Goal: Task Accomplishment & Management: Use online tool/utility

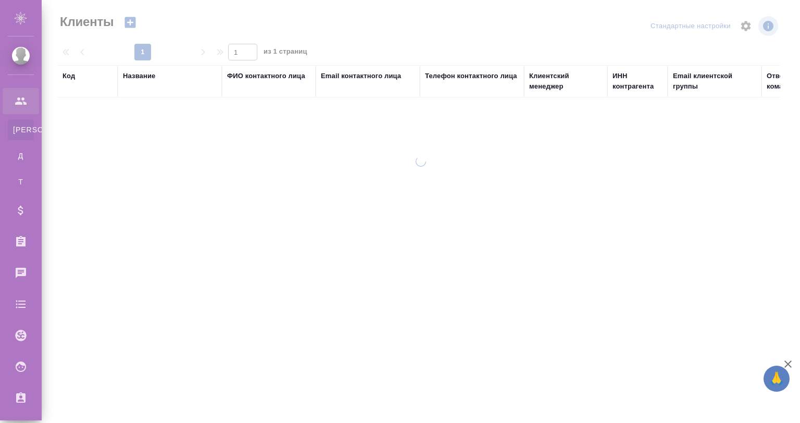
select select "RU"
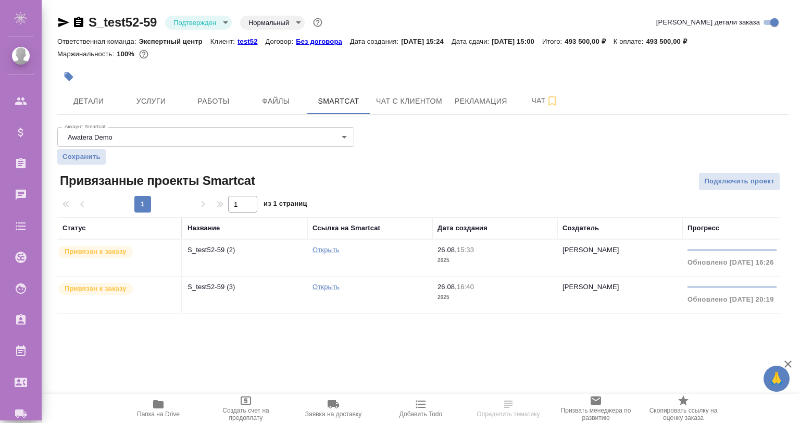
click at [248, 40] on p "test52" at bounding box center [252, 42] width 28 height 8
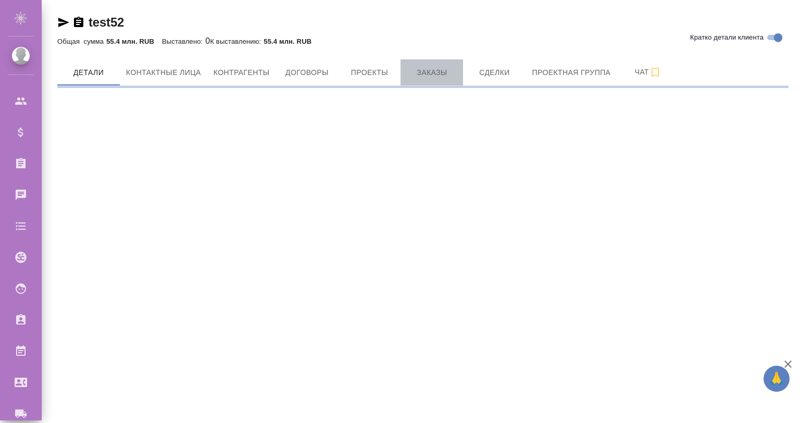
click at [429, 73] on span "Заказы" at bounding box center [432, 72] width 50 height 13
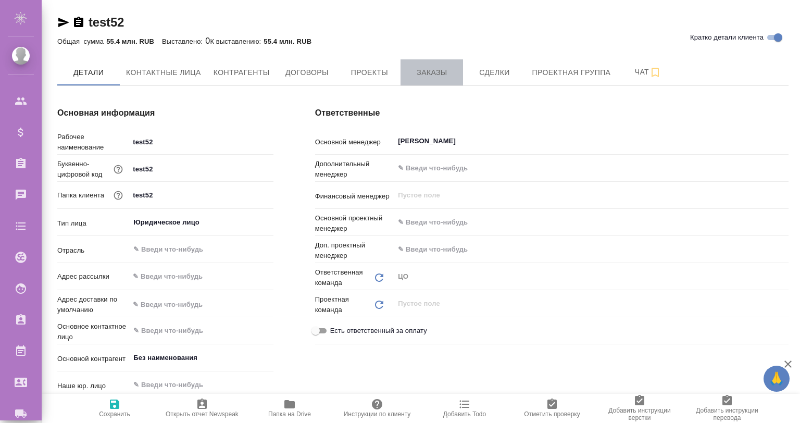
click at [433, 72] on span "Заказы" at bounding box center [432, 72] width 50 height 13
type textarea "x"
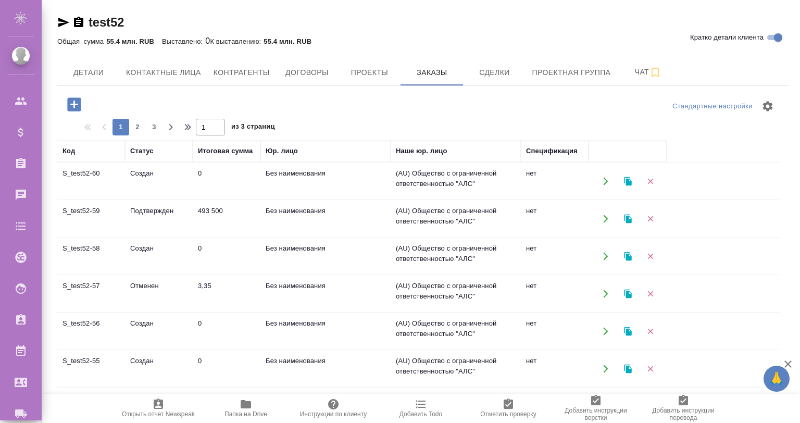
click at [132, 176] on td "Создан" at bounding box center [159, 181] width 68 height 36
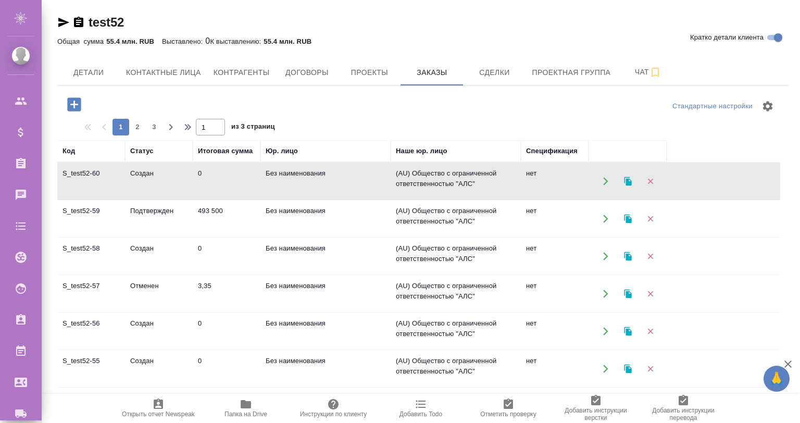
click at [132, 176] on td "Создан" at bounding box center [159, 181] width 68 height 36
click at [160, 218] on td "Подтвержден" at bounding box center [159, 219] width 68 height 36
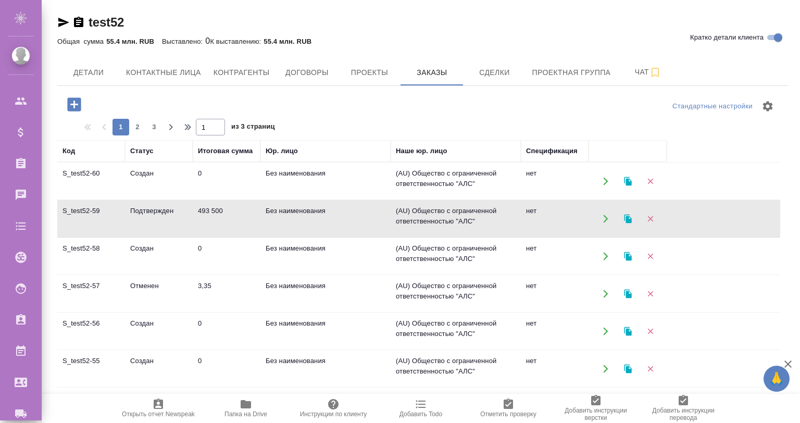
click at [160, 218] on td "Подтвержден" at bounding box center [159, 219] width 68 height 36
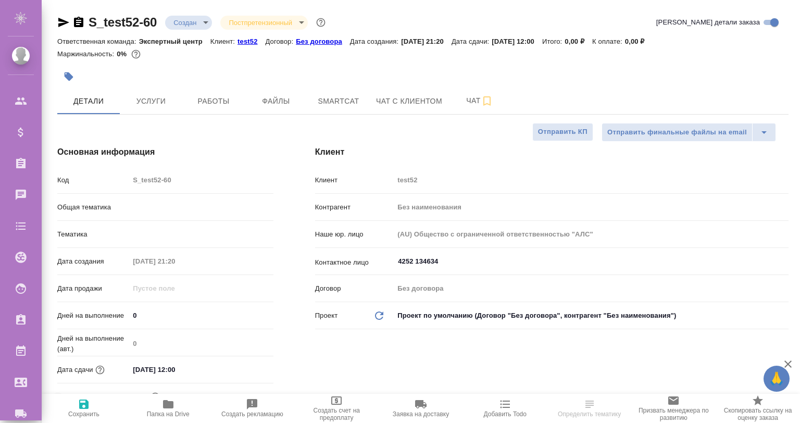
select select "RU"
click at [157, 100] on span "Услуги" at bounding box center [151, 101] width 50 height 13
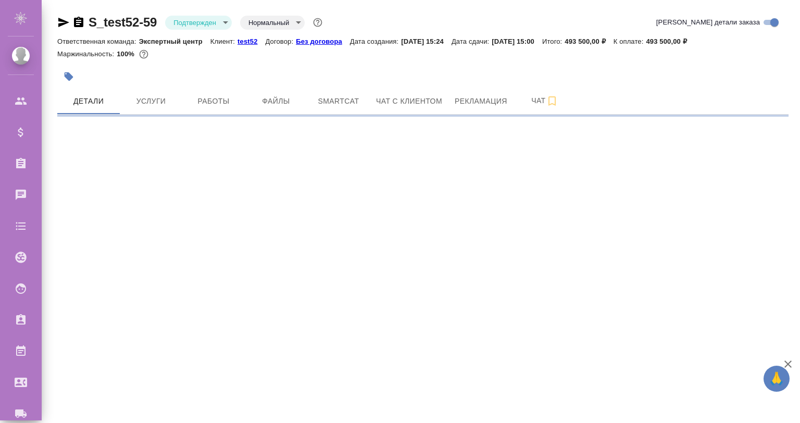
select select "RU"
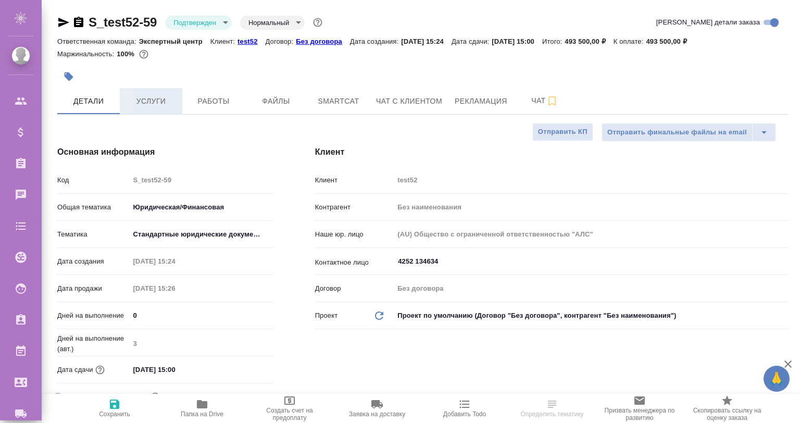
type textarea "x"
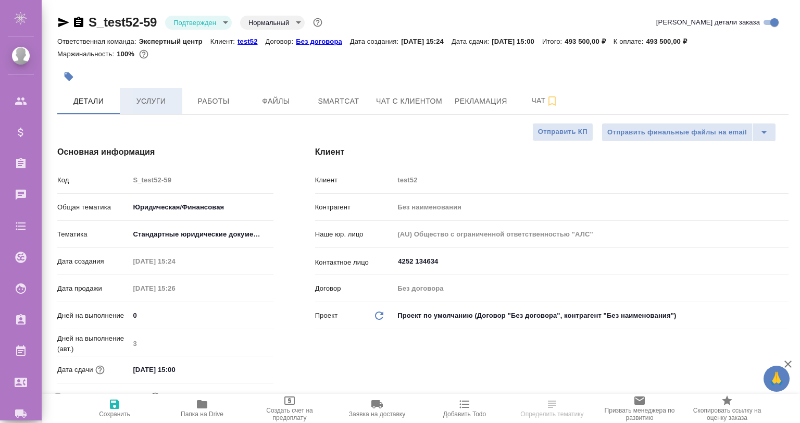
type textarea "x"
click at [145, 102] on span "Услуги" at bounding box center [151, 101] width 50 height 13
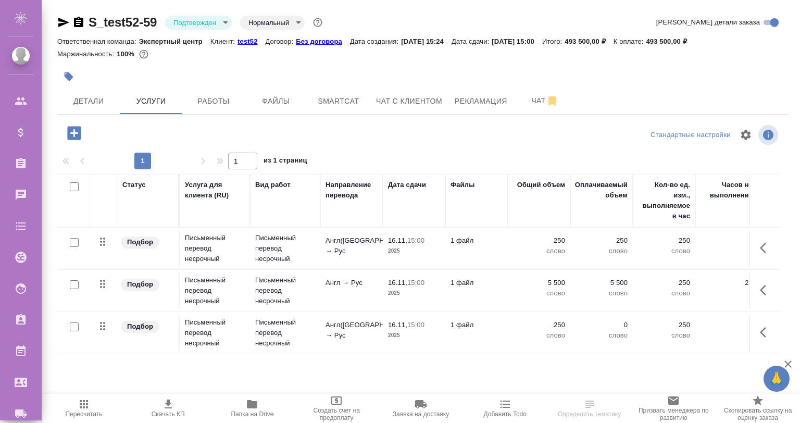
click at [324, 349] on td "Англ([GEOGRAPHIC_DATA]) → Рус" at bounding box center [351, 333] width 63 height 36
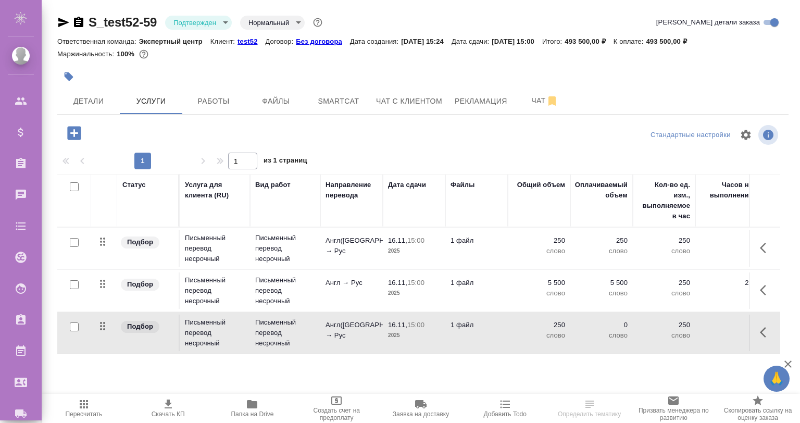
click at [69, 320] on div at bounding box center [74, 327] width 23 height 15
click at [72, 327] on input "checkbox" at bounding box center [74, 326] width 9 height 9
checkbox input "true"
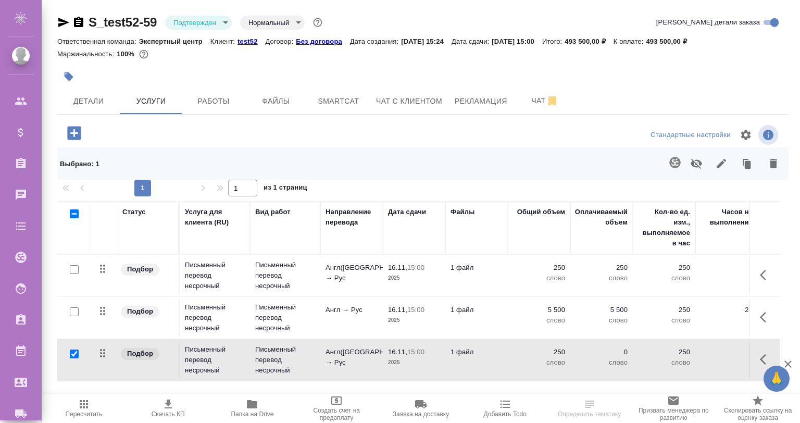
click at [674, 164] on icon "button" at bounding box center [674, 162] width 11 height 11
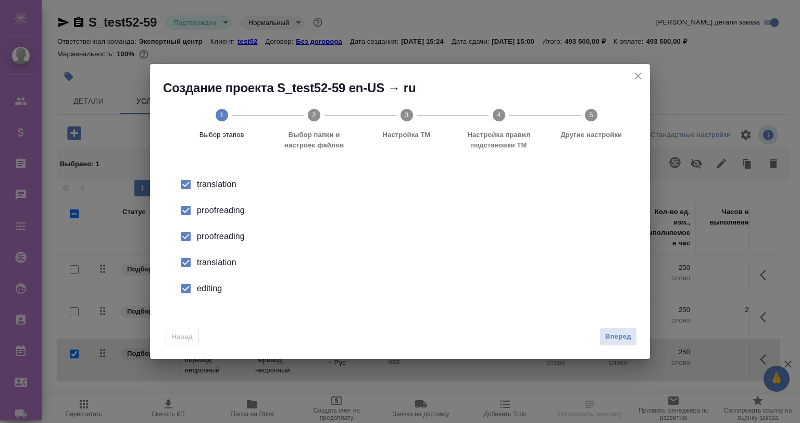
click at [202, 208] on div "proofreading" at bounding box center [411, 210] width 428 height 13
click at [190, 235] on input "checkbox" at bounding box center [186, 237] width 22 height 22
drag, startPoint x: 190, startPoint y: 235, endPoint x: 178, endPoint y: 265, distance: 32.0
click at [178, 265] on li "translation" at bounding box center [400, 263] width 467 height 26
click at [185, 287] on input "checkbox" at bounding box center [186, 289] width 22 height 22
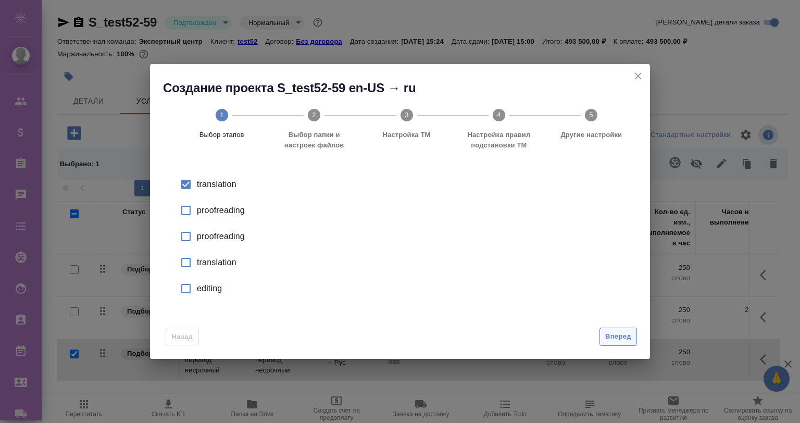
click at [619, 335] on span "Вперед" at bounding box center [618, 337] width 26 height 12
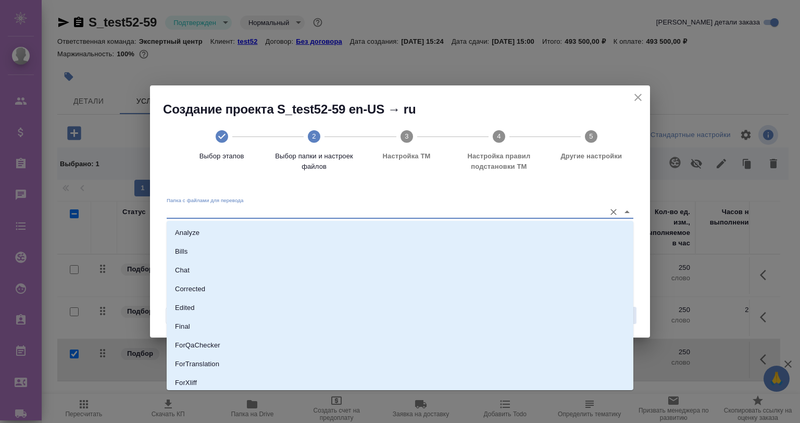
click at [223, 207] on input "Папка с файлами для перевода" at bounding box center [383, 211] width 433 height 13
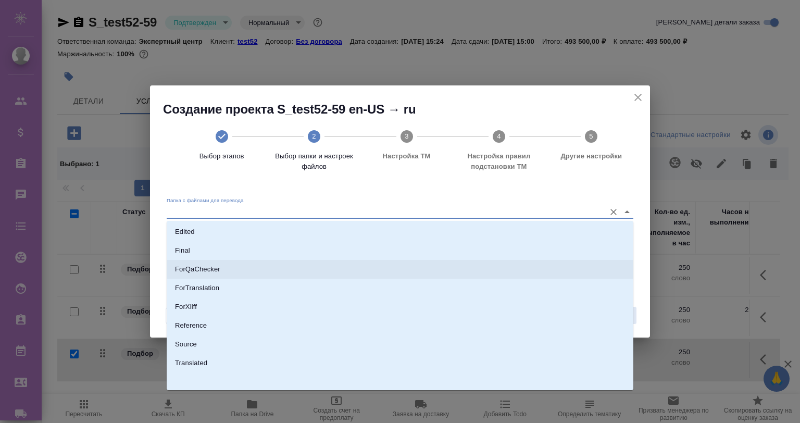
scroll to position [78, 0]
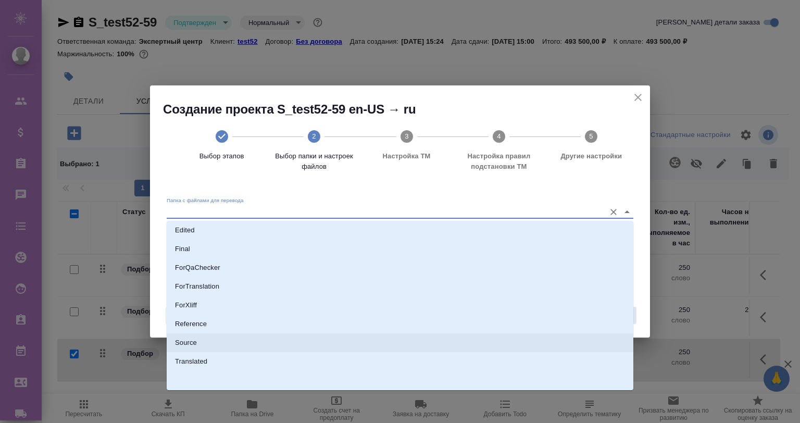
click at [203, 339] on li "Source" at bounding box center [400, 342] width 467 height 19
type input "Source"
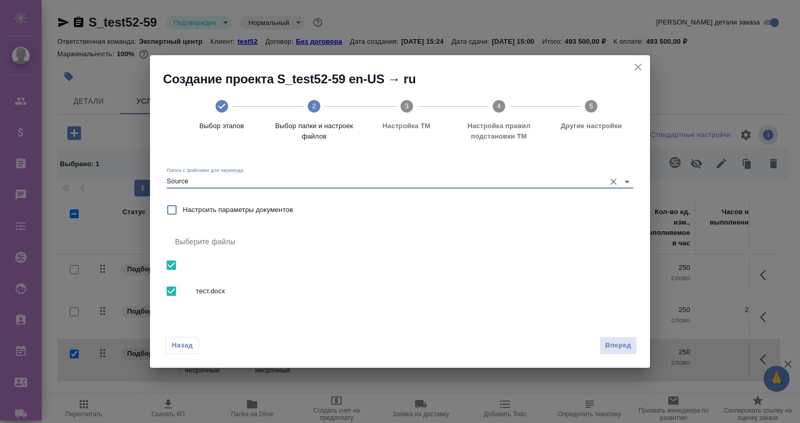
click at [219, 206] on span "Настроить параметры документов" at bounding box center [238, 210] width 110 height 10
click at [183, 206] on input "Настроить параметры документов" at bounding box center [172, 210] width 22 height 22
checkbox input "true"
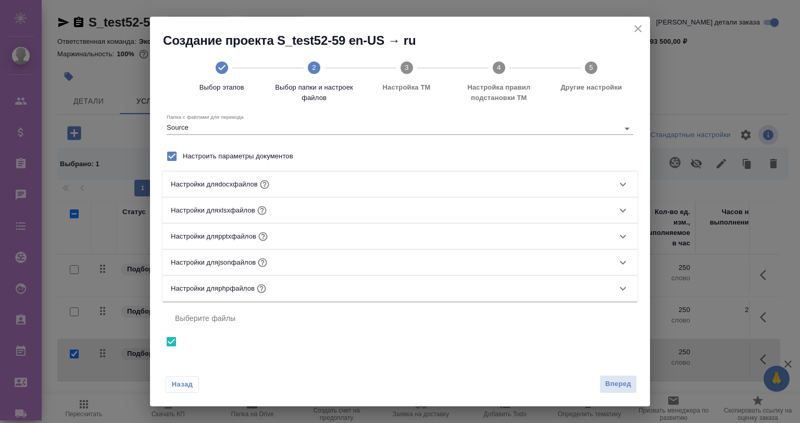
scroll to position [52, 0]
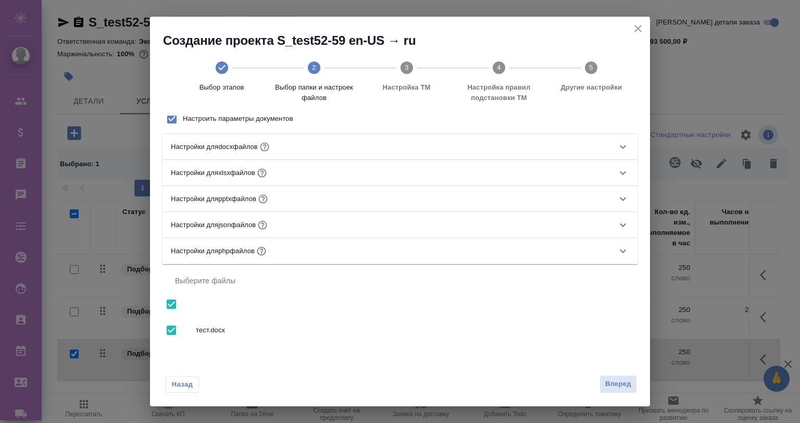
click at [306, 143] on div "Настройки для docx файлов" at bounding box center [391, 147] width 440 height 14
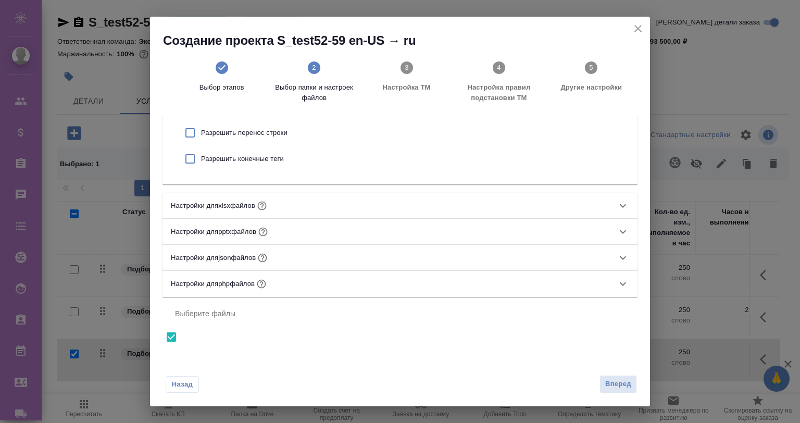
scroll to position [306, 0]
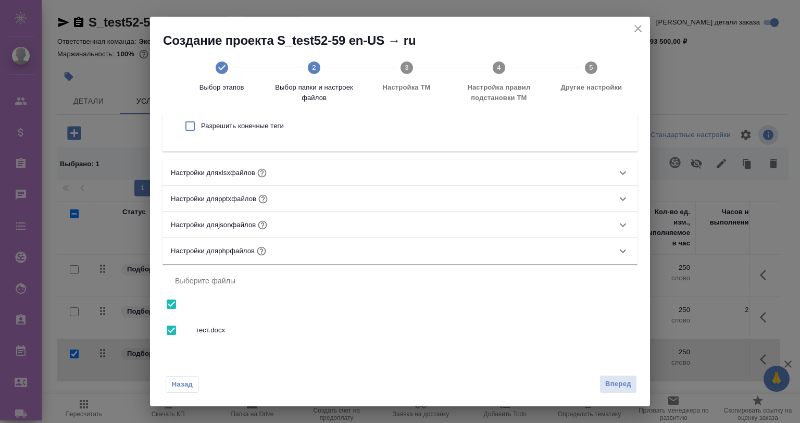
click at [296, 166] on div "Настройки для xlsx файлов" at bounding box center [391, 173] width 440 height 14
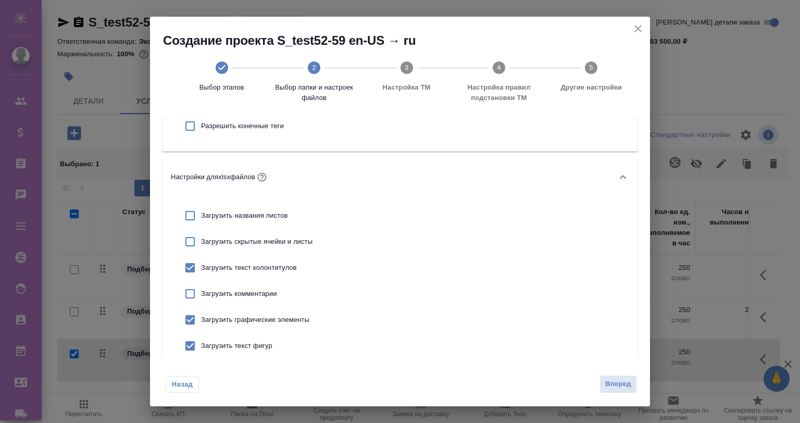
drag, startPoint x: 296, startPoint y: 166, endPoint x: 327, endPoint y: 179, distance: 33.9
click at [296, 166] on div "Настройки для xlsx файлов" at bounding box center [400, 177] width 475 height 34
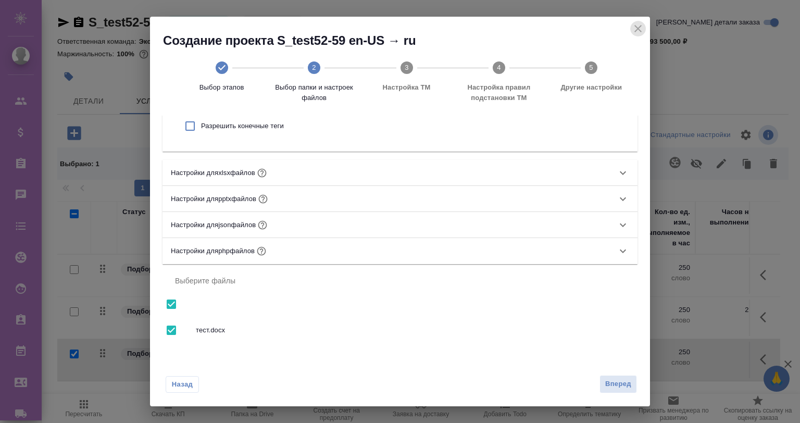
click at [632, 28] on icon "close" at bounding box center [638, 28] width 13 height 13
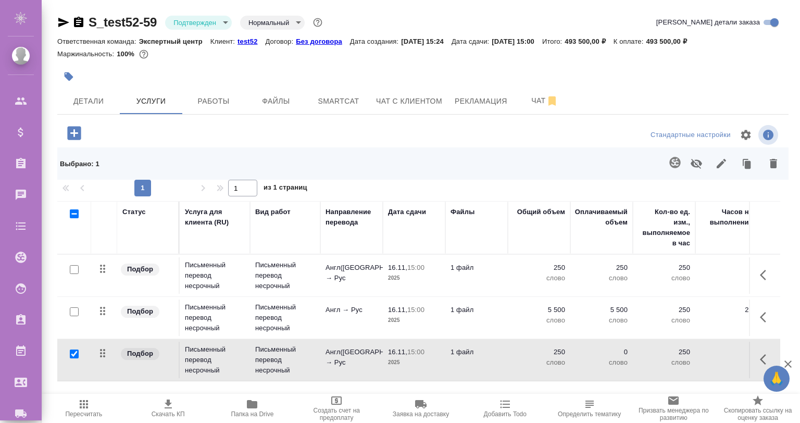
click at [675, 159] on icon "button" at bounding box center [675, 162] width 13 height 13
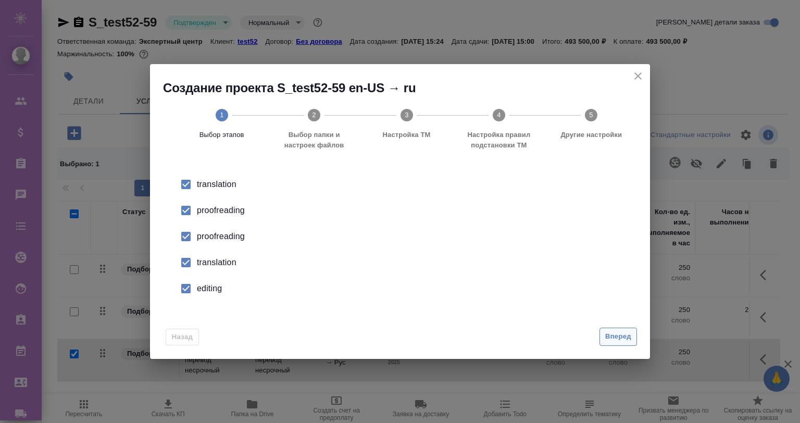
click at [612, 340] on span "Вперед" at bounding box center [618, 337] width 26 height 12
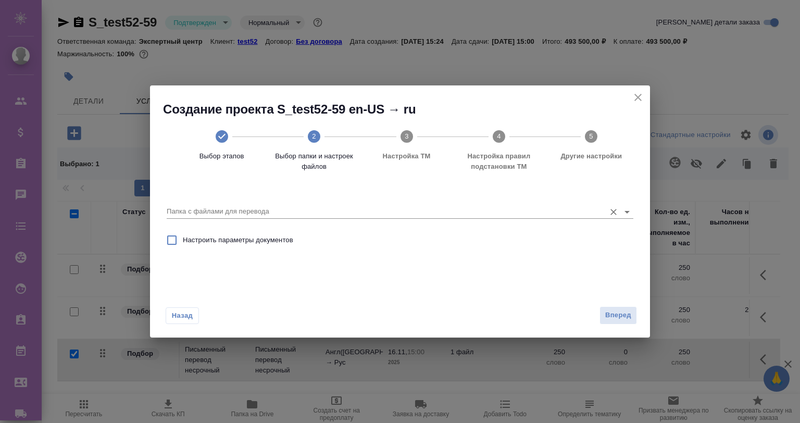
click at [233, 199] on div "Папка с файлами для перевода" at bounding box center [400, 207] width 467 height 28
click at [237, 206] on input "Папка с файлами для перевода" at bounding box center [383, 211] width 433 height 13
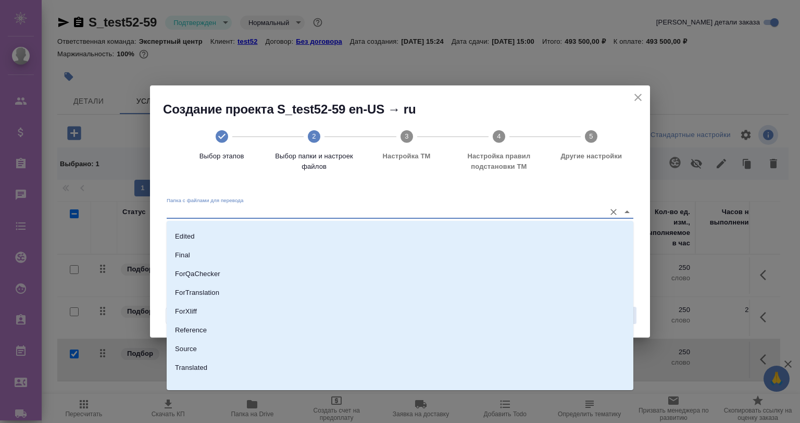
scroll to position [78, 0]
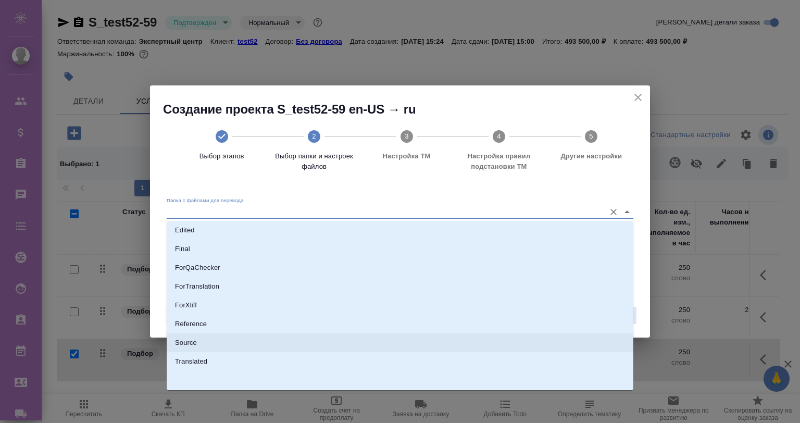
click at [204, 343] on li "Source" at bounding box center [400, 342] width 467 height 19
type input "Source"
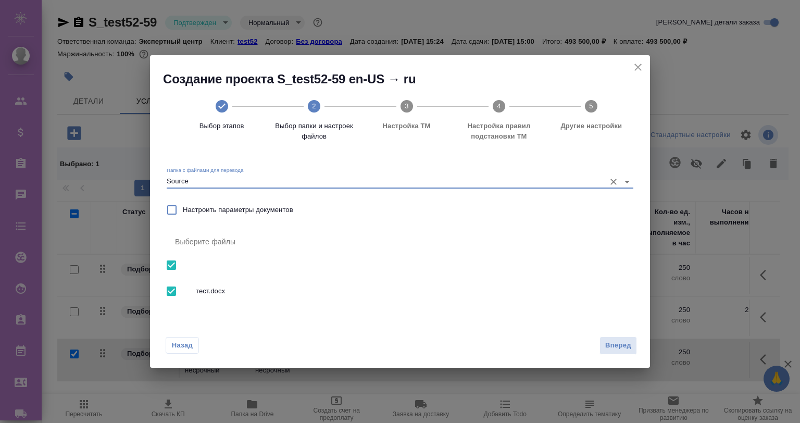
click at [206, 210] on span "Настроить параметры документов" at bounding box center [238, 210] width 110 height 10
click at [183, 210] on input "Настроить параметры документов" at bounding box center [172, 210] width 22 height 22
checkbox input "true"
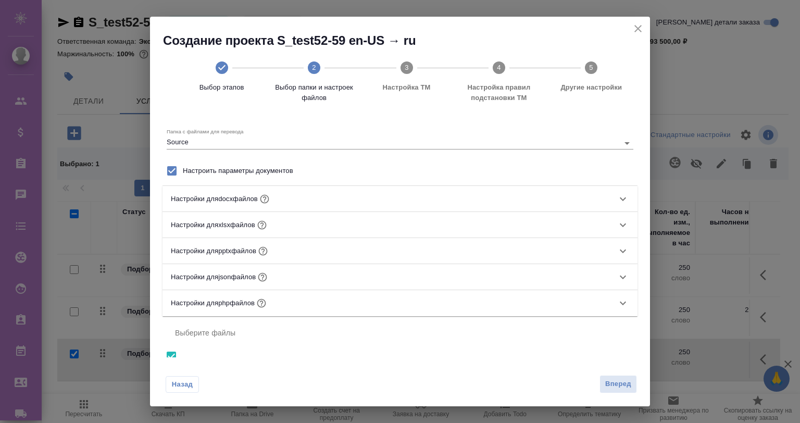
click at [327, 218] on div "Настройки для xlsx файлов" at bounding box center [400, 225] width 475 height 26
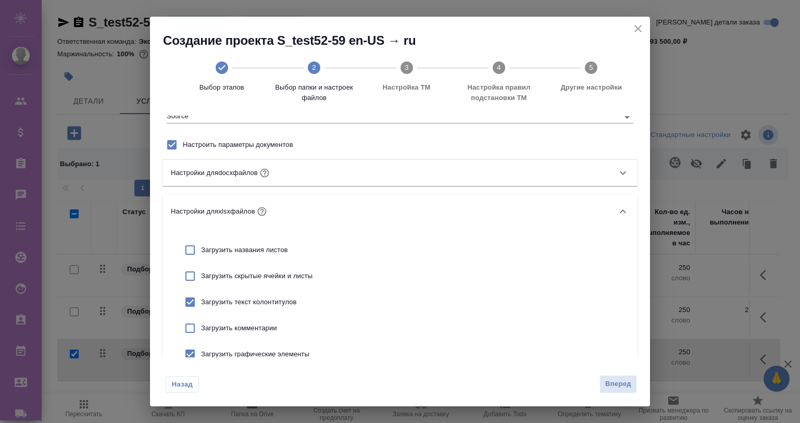
scroll to position [0, 0]
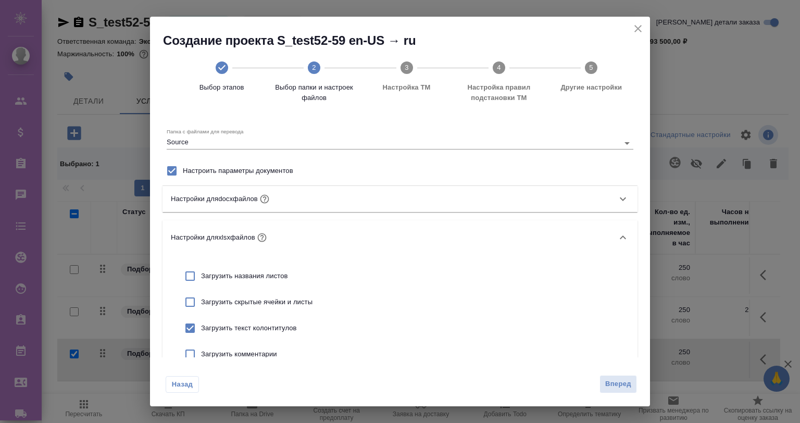
click at [296, 239] on div "Настройки для xlsx файлов" at bounding box center [391, 238] width 440 height 14
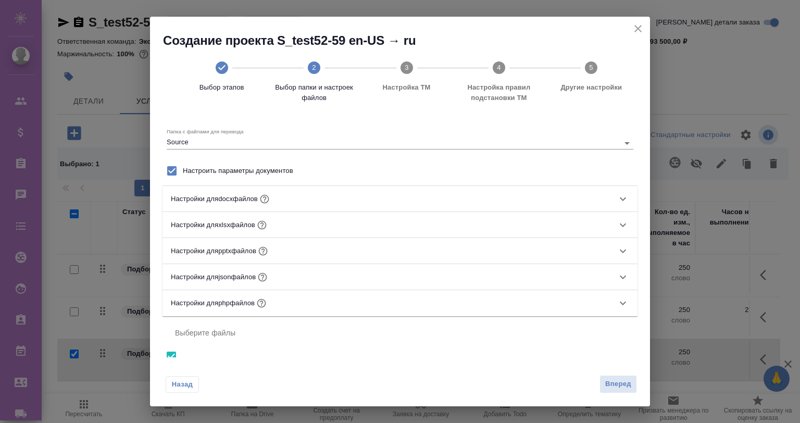
click at [337, 225] on div "Настройки для xlsx файлов" at bounding box center [391, 225] width 440 height 14
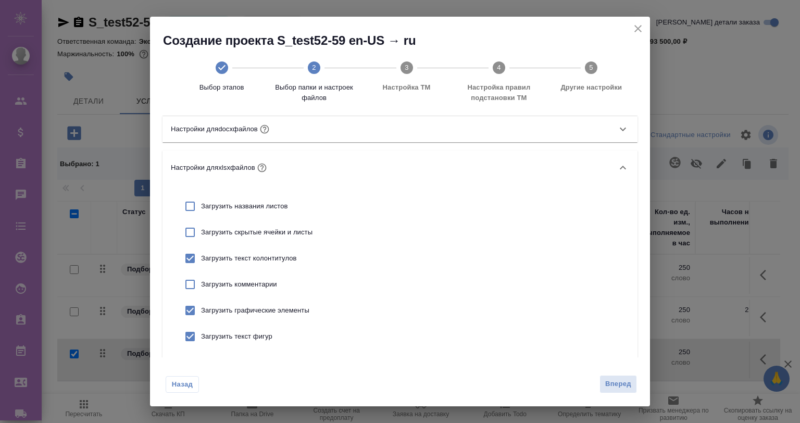
scroll to position [69, 0]
drag, startPoint x: 637, startPoint y: 28, endPoint x: 634, endPoint y: 20, distance: 8.9
click at [636, 28] on icon "close" at bounding box center [638, 28] width 13 height 13
